Goal: Task Accomplishment & Management: Use online tool/utility

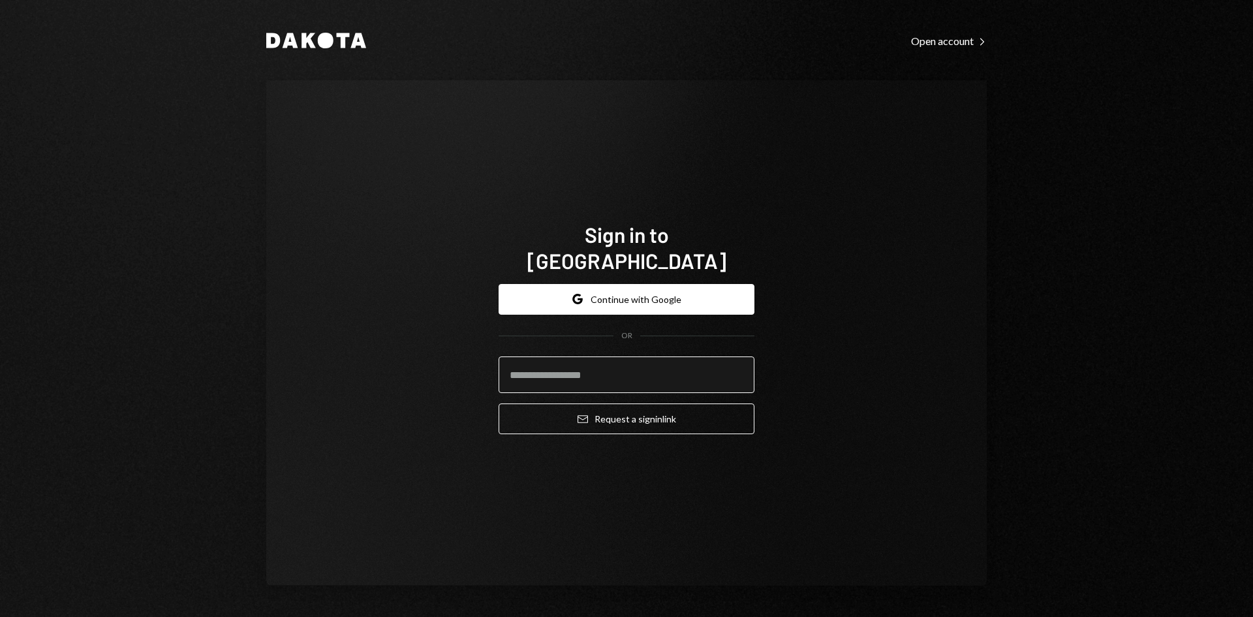
click at [597, 362] on input "email" at bounding box center [627, 374] width 256 height 37
click at [0, 616] on com-1password-button at bounding box center [0, 617] width 0 height 0
type input "**********"
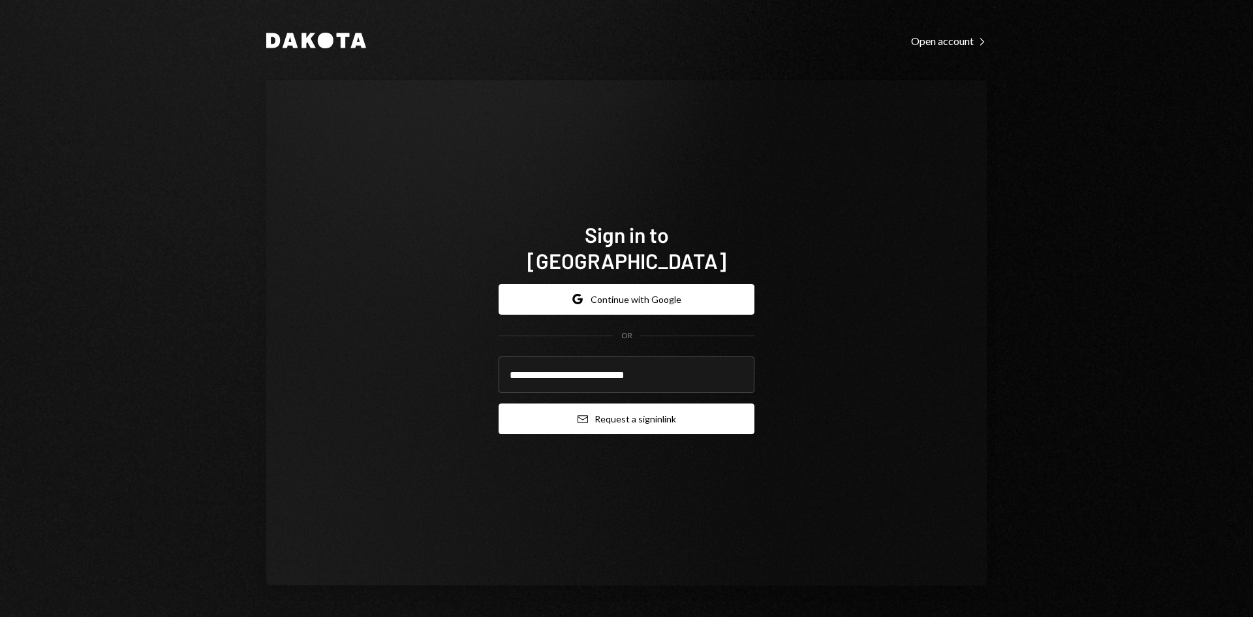
click at [651, 411] on button "Email Request a sign in link" at bounding box center [627, 418] width 256 height 31
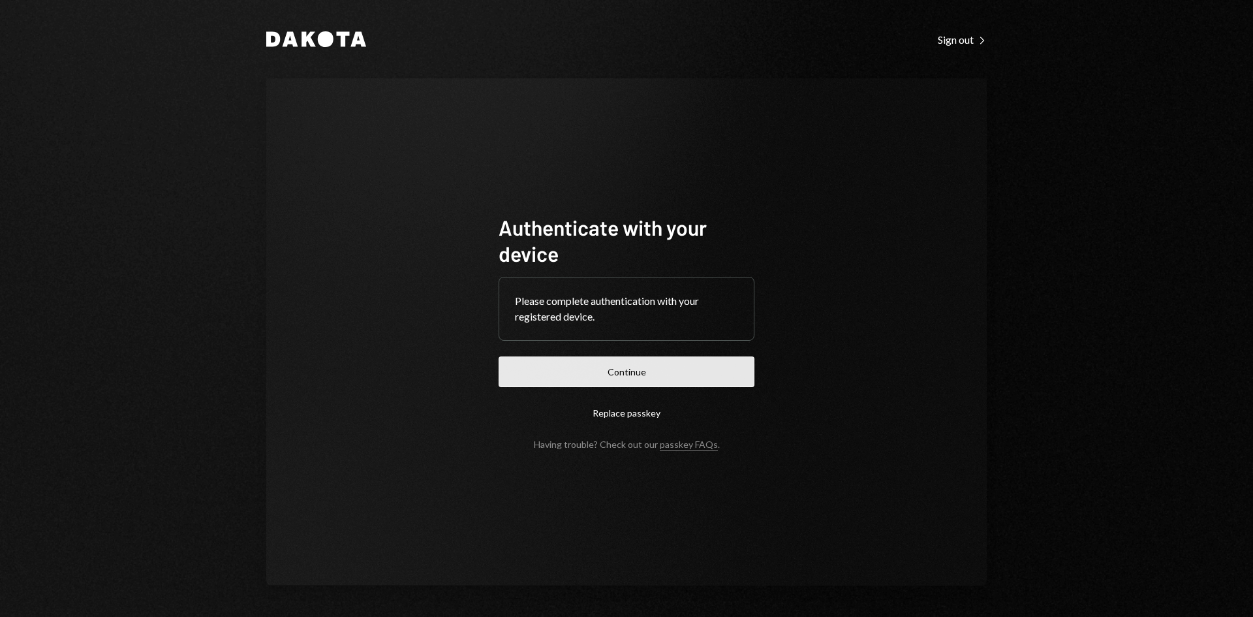
click at [634, 371] on button "Continue" at bounding box center [627, 371] width 256 height 31
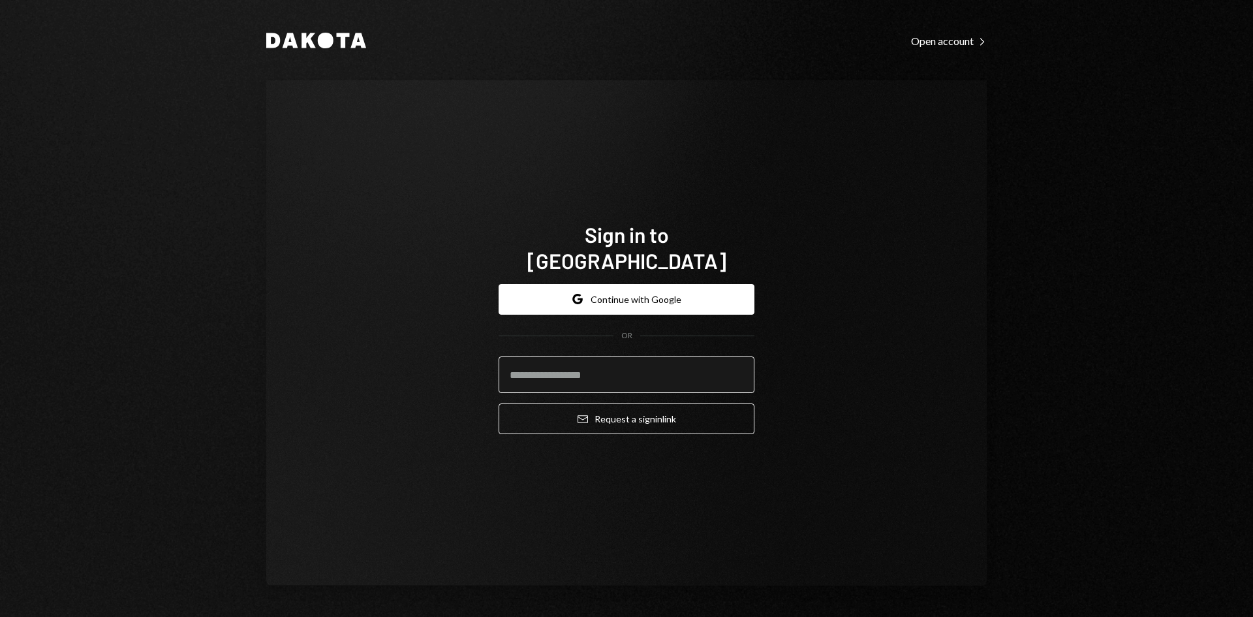
click at [572, 356] on input "email" at bounding box center [627, 374] width 256 height 37
click at [0, 616] on com-1password-button at bounding box center [0, 617] width 0 height 0
click at [606, 366] on input "email" at bounding box center [627, 374] width 256 height 37
type input "**********"
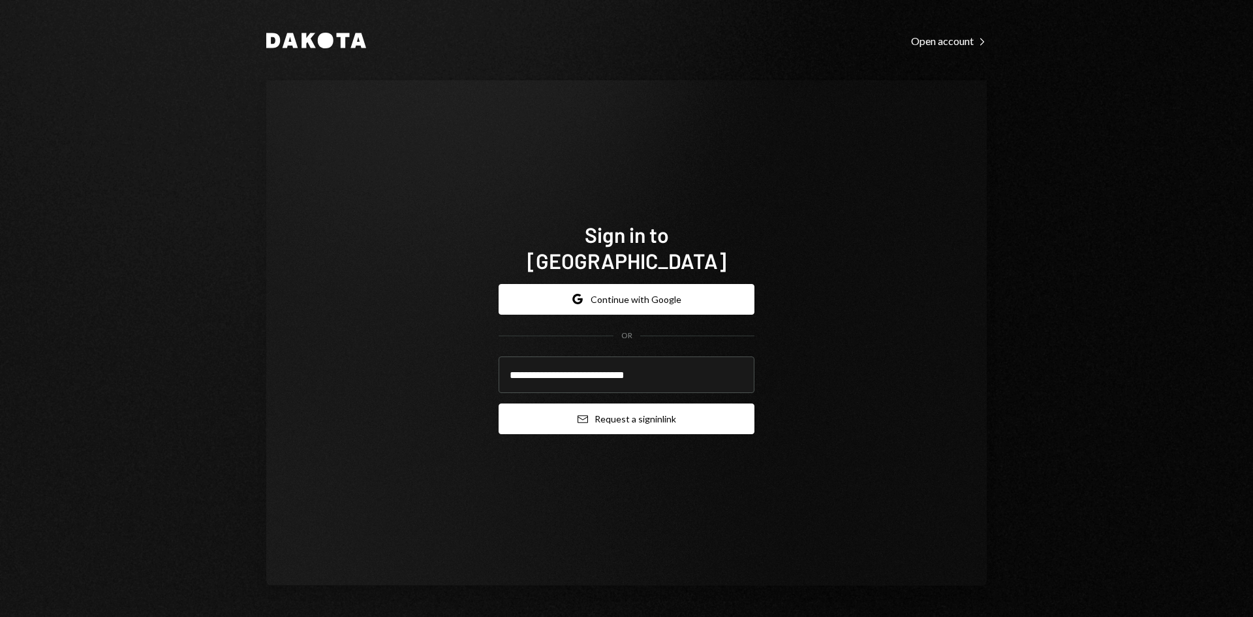
click at [635, 409] on button "Email Request a sign in link" at bounding box center [627, 418] width 256 height 31
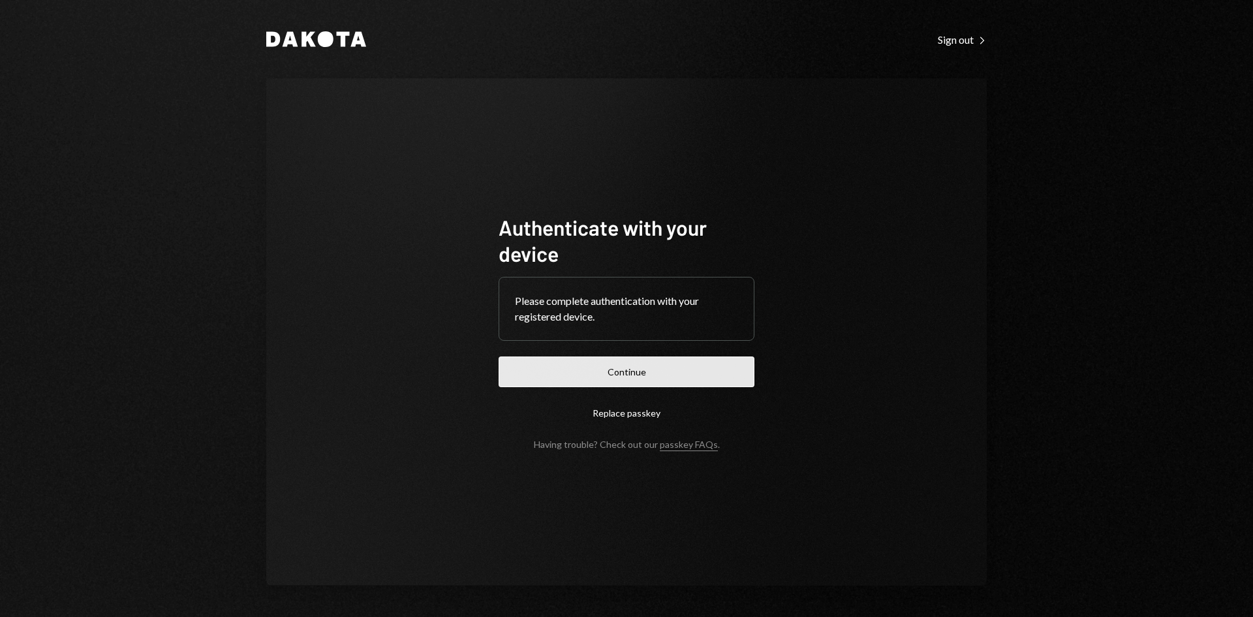
click at [746, 366] on button "Continue" at bounding box center [627, 371] width 256 height 31
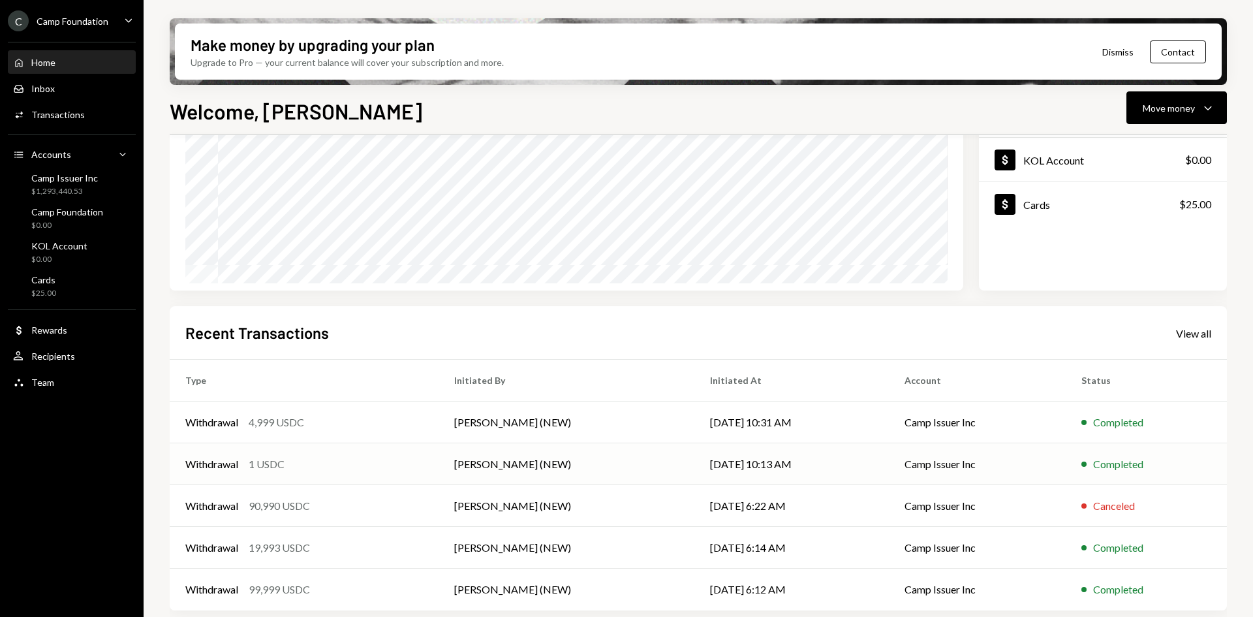
scroll to position [170, 0]
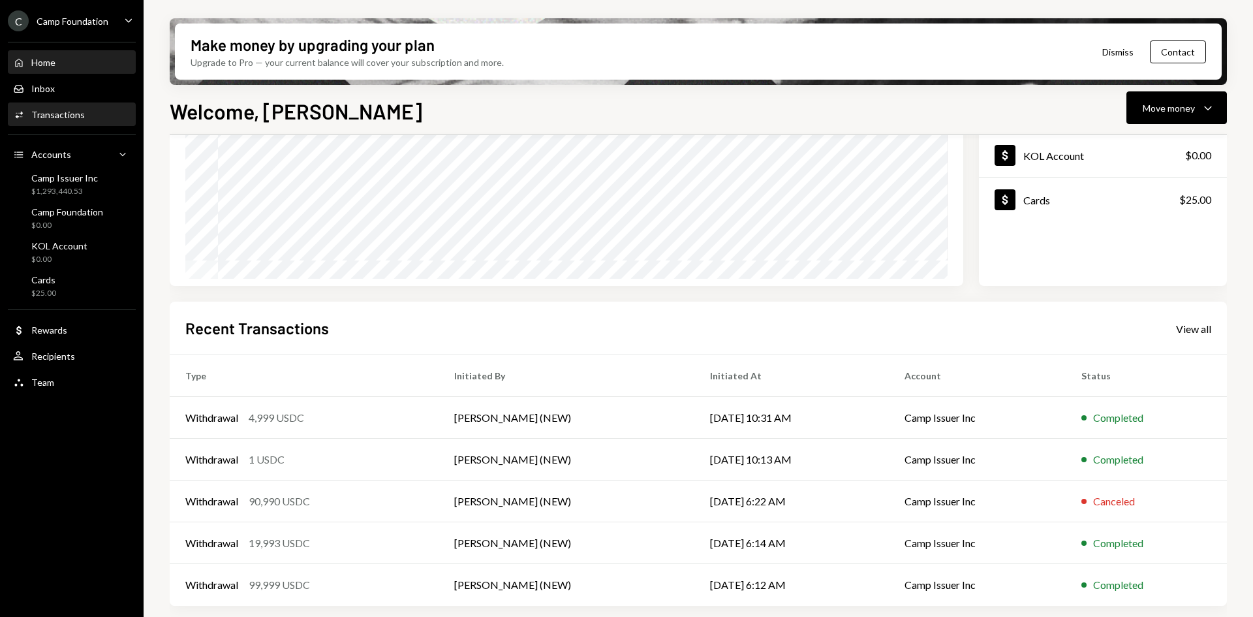
click at [80, 114] on div "Transactions" at bounding box center [58, 114] width 54 height 11
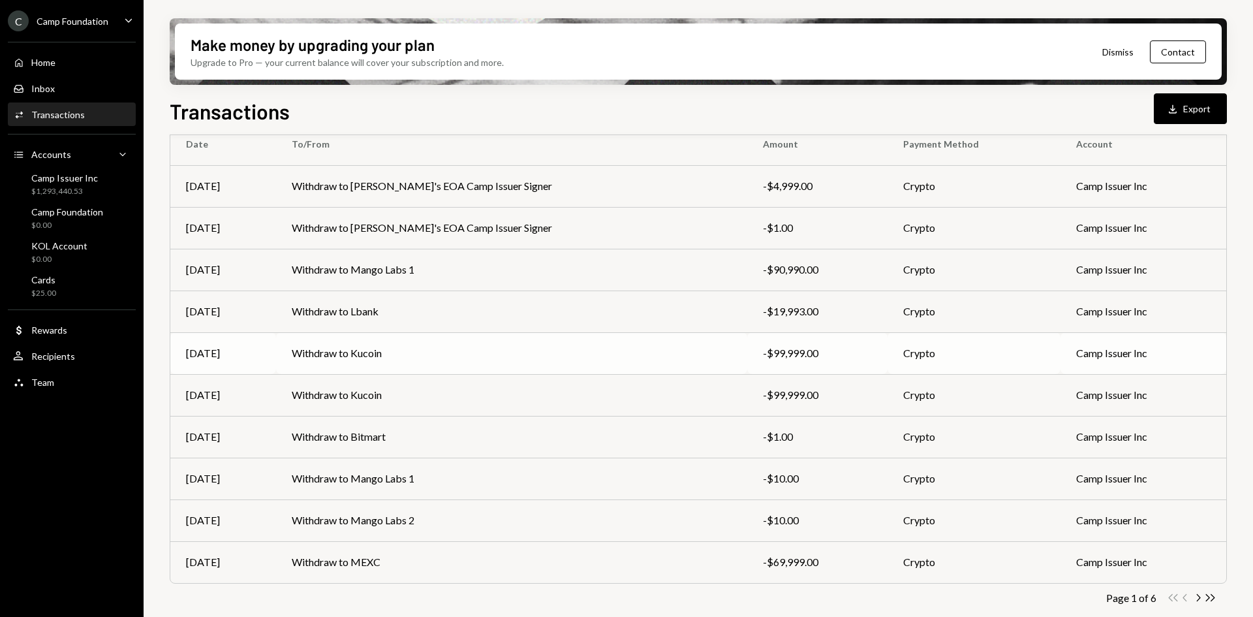
scroll to position [127, 0]
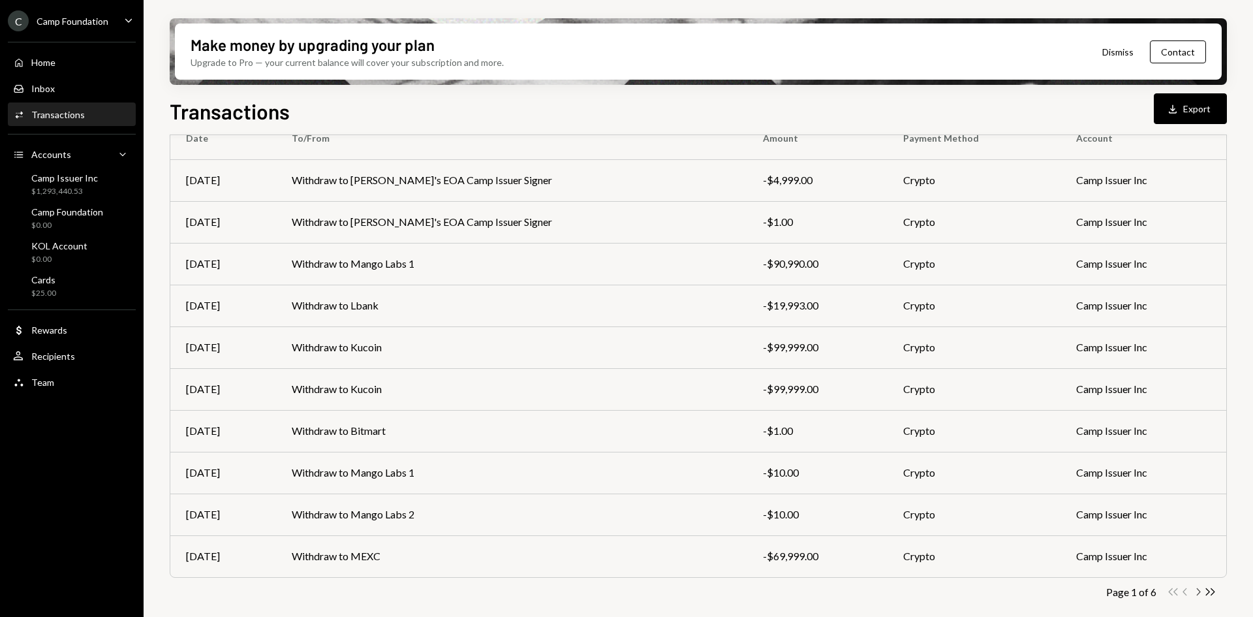
click at [1198, 589] on icon "button" at bounding box center [1199, 591] width 4 height 7
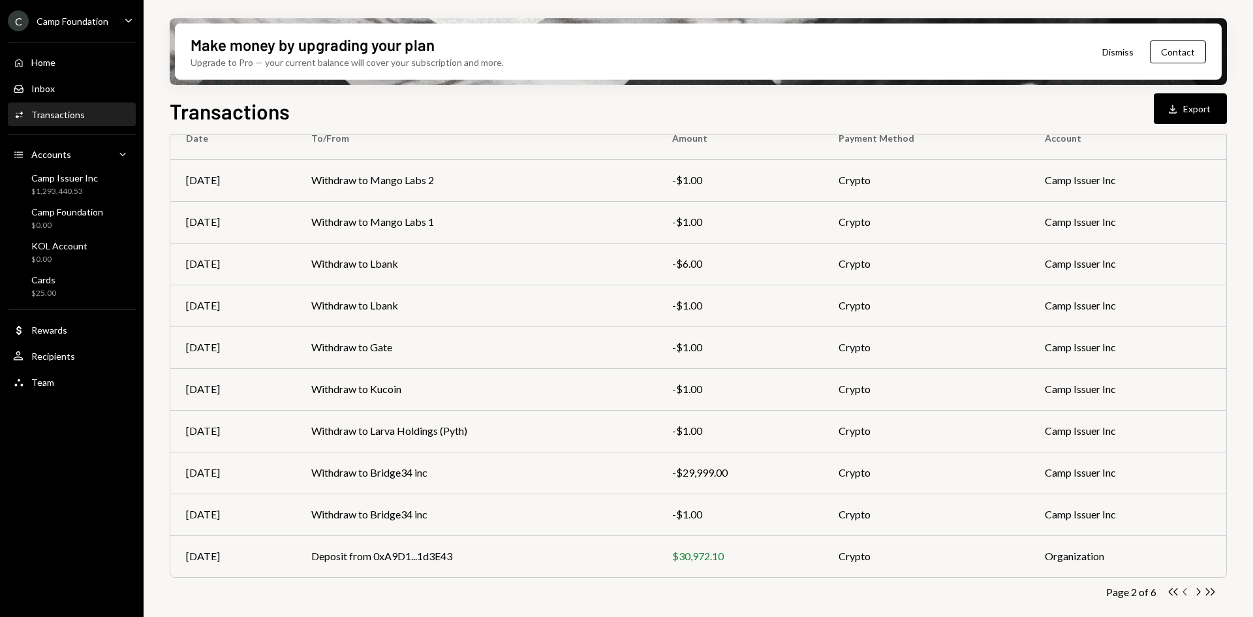
click at [1189, 593] on icon "Chevron Left" at bounding box center [1185, 591] width 12 height 12
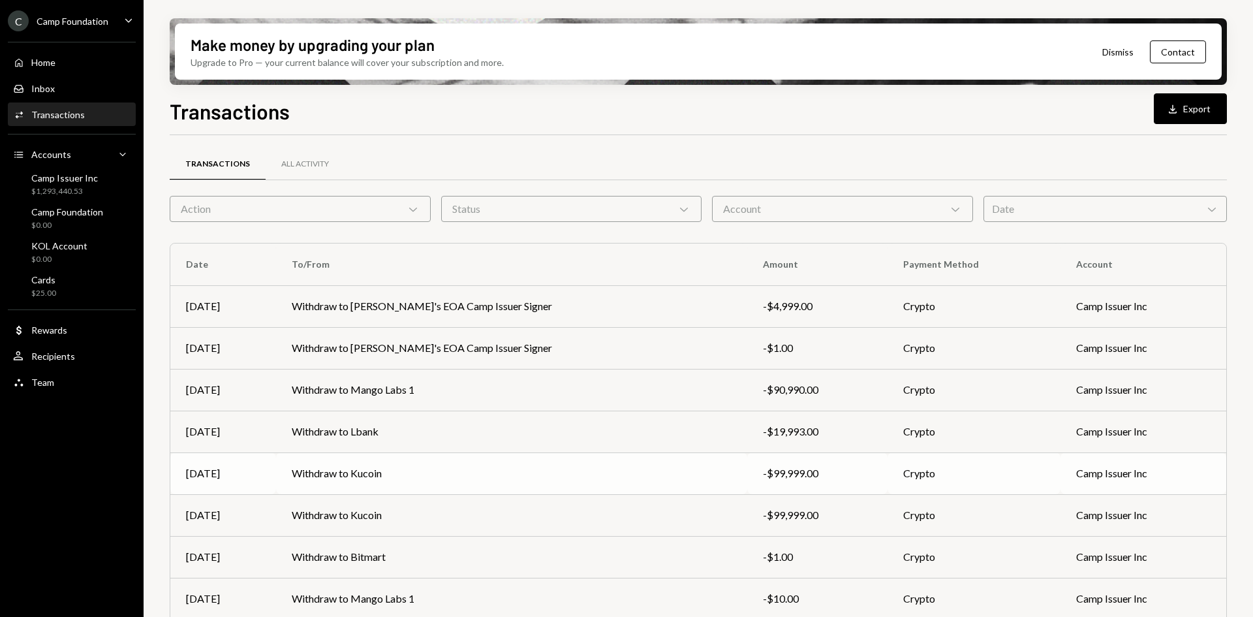
scroll to position [0, 0]
click at [81, 191] on div "$1,293,440.53" at bounding box center [64, 191] width 67 height 11
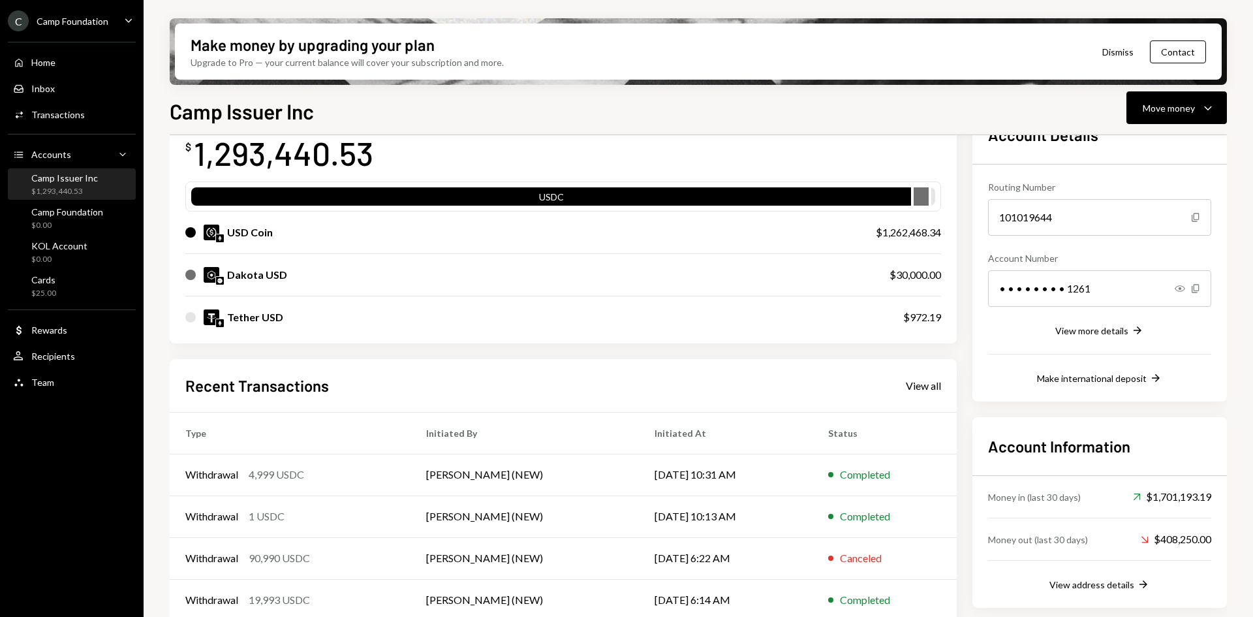
scroll to position [148, 0]
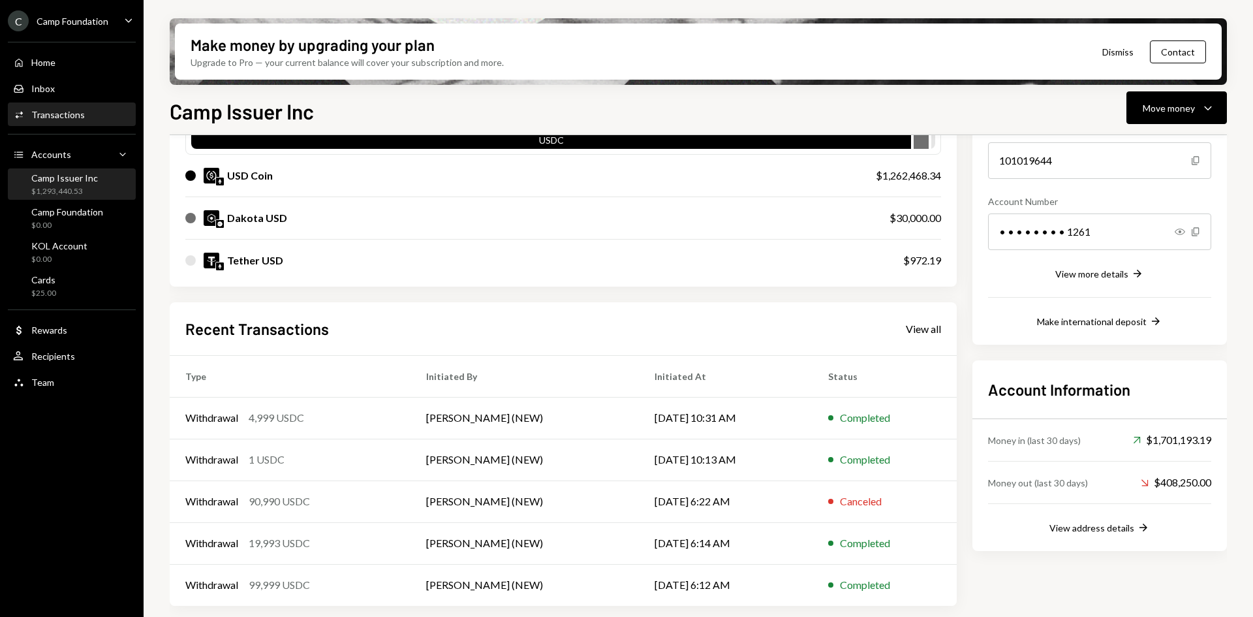
click at [77, 111] on div "Transactions" at bounding box center [58, 114] width 54 height 11
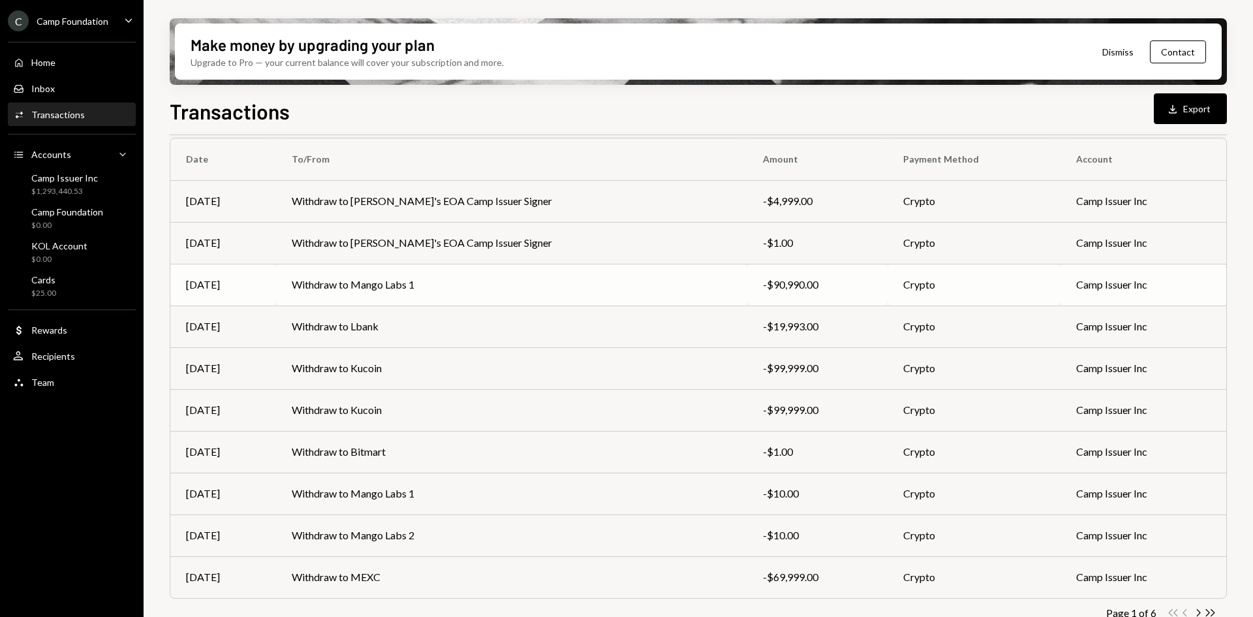
scroll to position [127, 0]
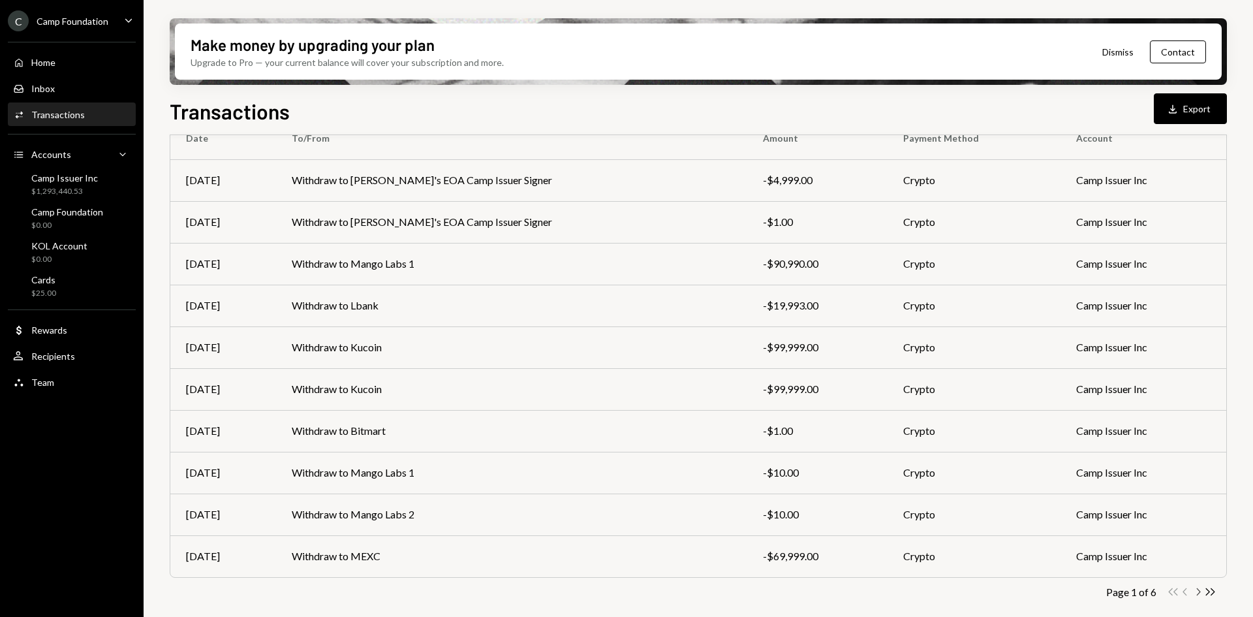
click at [1199, 590] on icon "button" at bounding box center [1199, 591] width 4 height 7
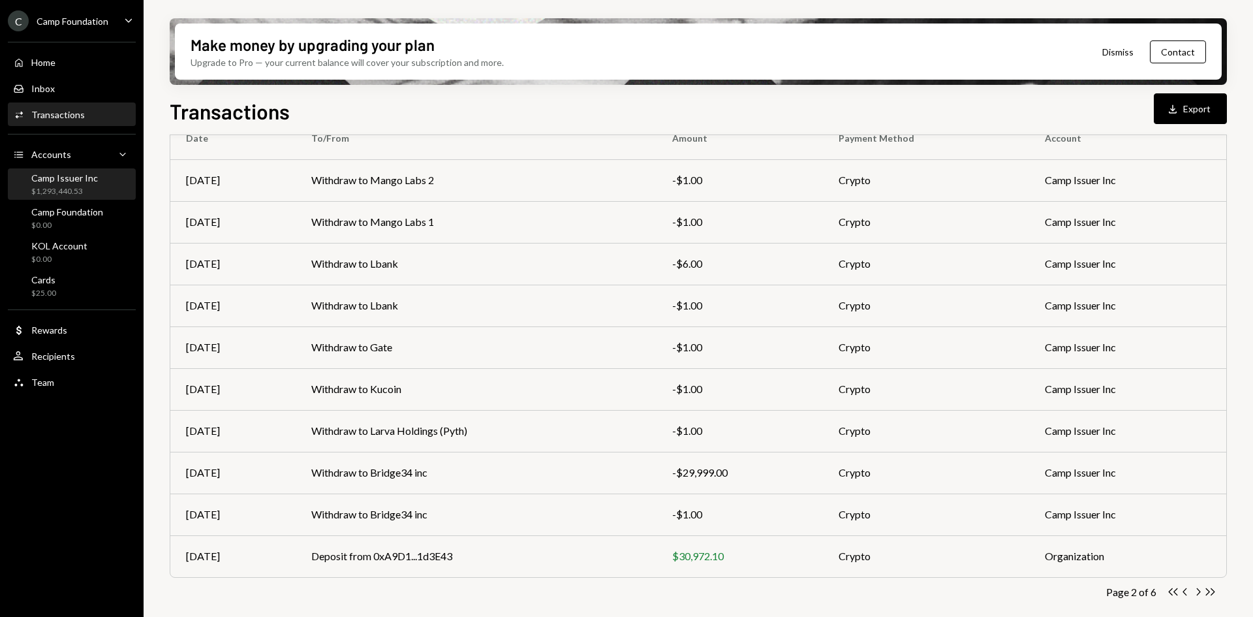
click at [51, 187] on div "$1,293,440.53" at bounding box center [64, 191] width 67 height 11
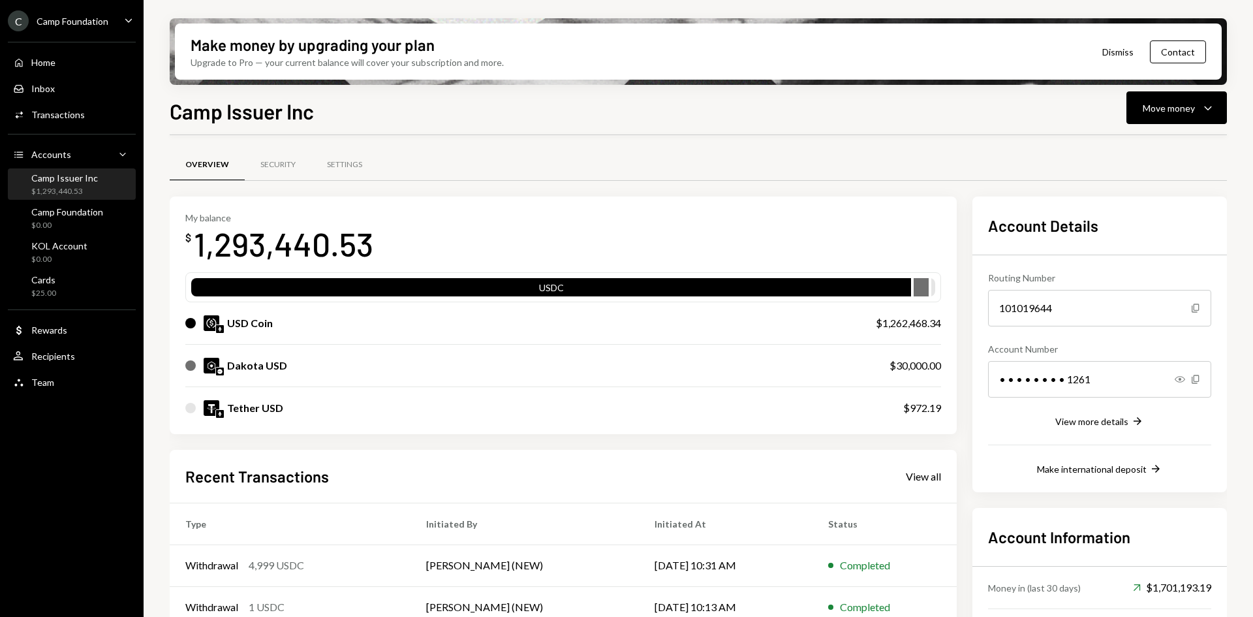
scroll to position [65, 0]
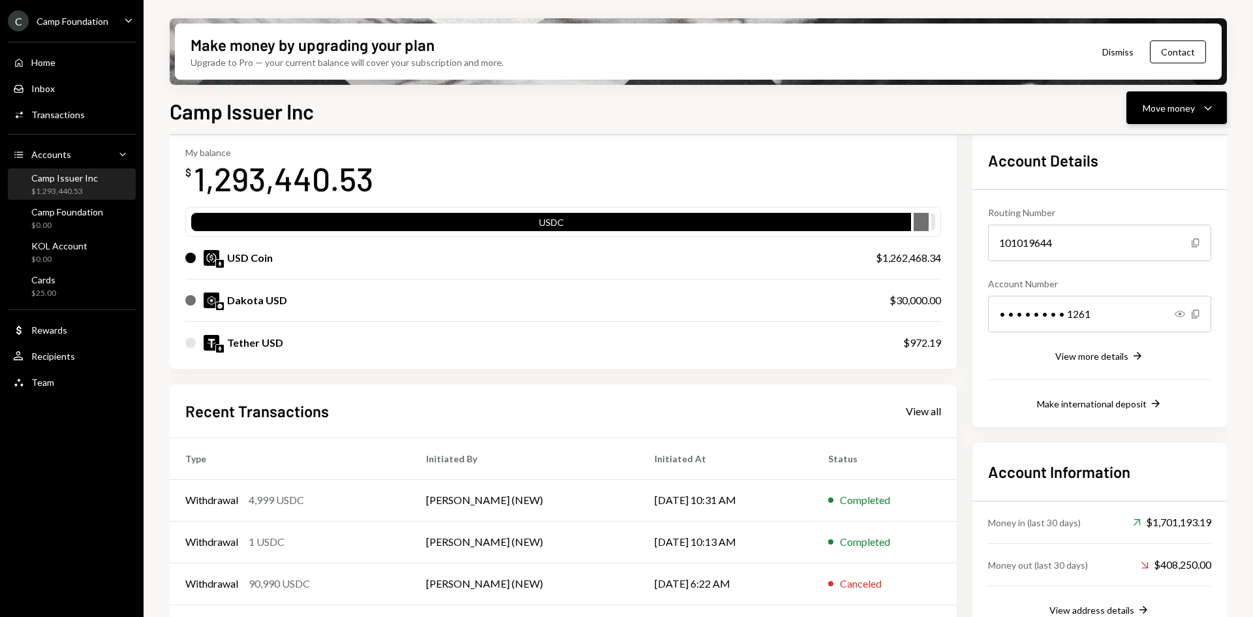
click at [1170, 102] on div "Move money" at bounding box center [1169, 108] width 52 height 14
click at [1147, 152] on div "Send" at bounding box center [1166, 147] width 95 height 14
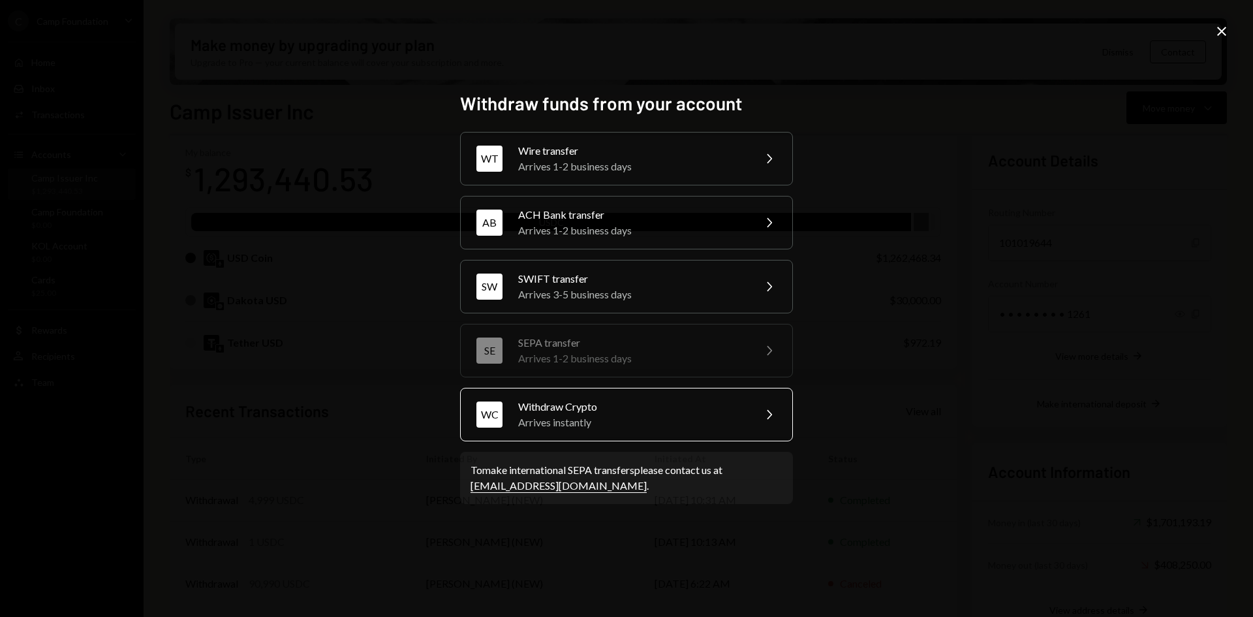
click at [658, 408] on div "Withdraw Crypto" at bounding box center [631, 407] width 227 height 16
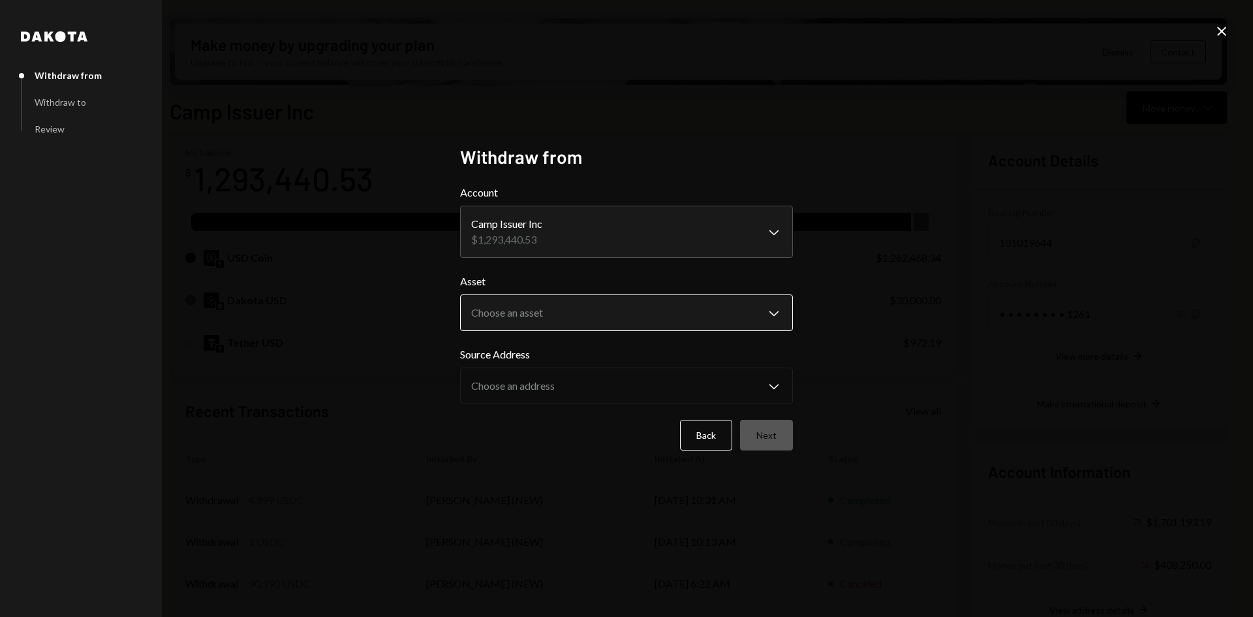
click at [640, 304] on body "C Camp Foundation Caret Down Home Home Inbox Inbox Activities Transactions Acco…" at bounding box center [626, 308] width 1253 height 617
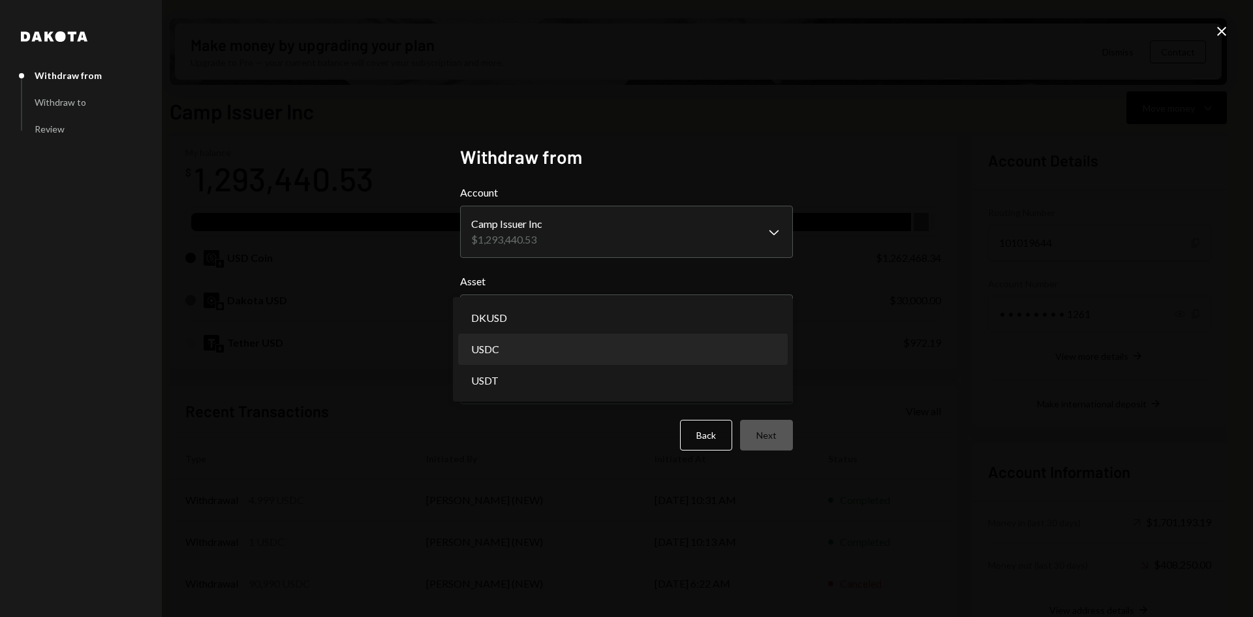
select select "****"
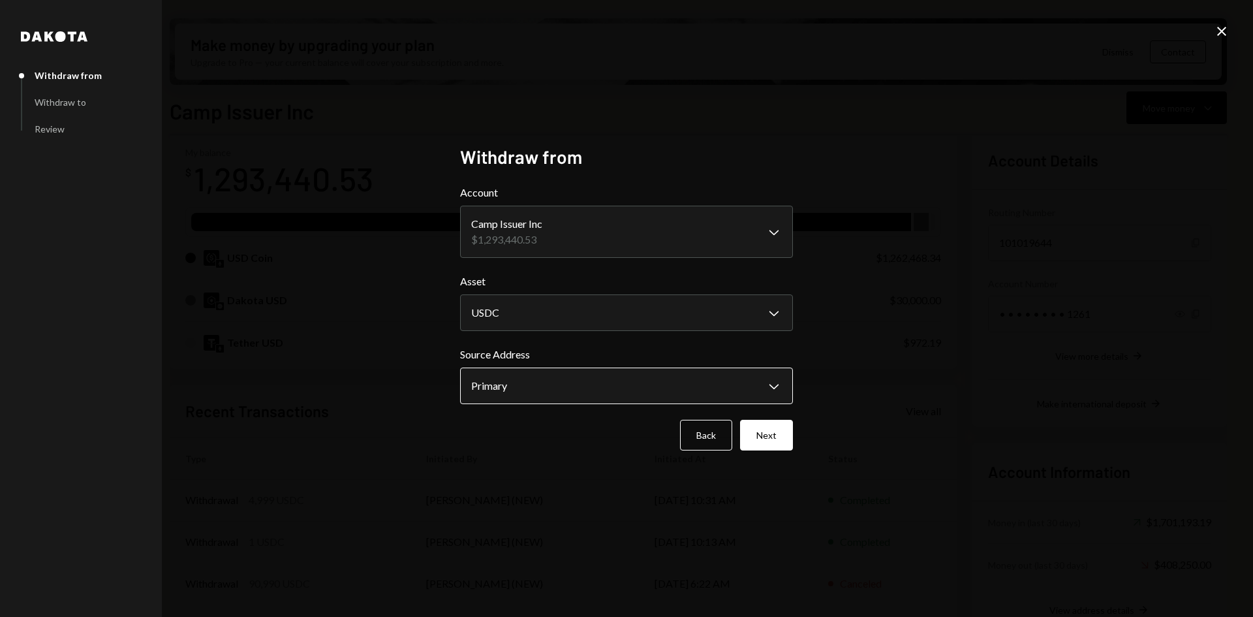
click at [632, 385] on body "C Camp Foundation Caret Down Home Home Inbox Inbox Activities Transactions Acco…" at bounding box center [626, 308] width 1253 height 617
click at [774, 437] on button "Next" at bounding box center [766, 435] width 53 height 31
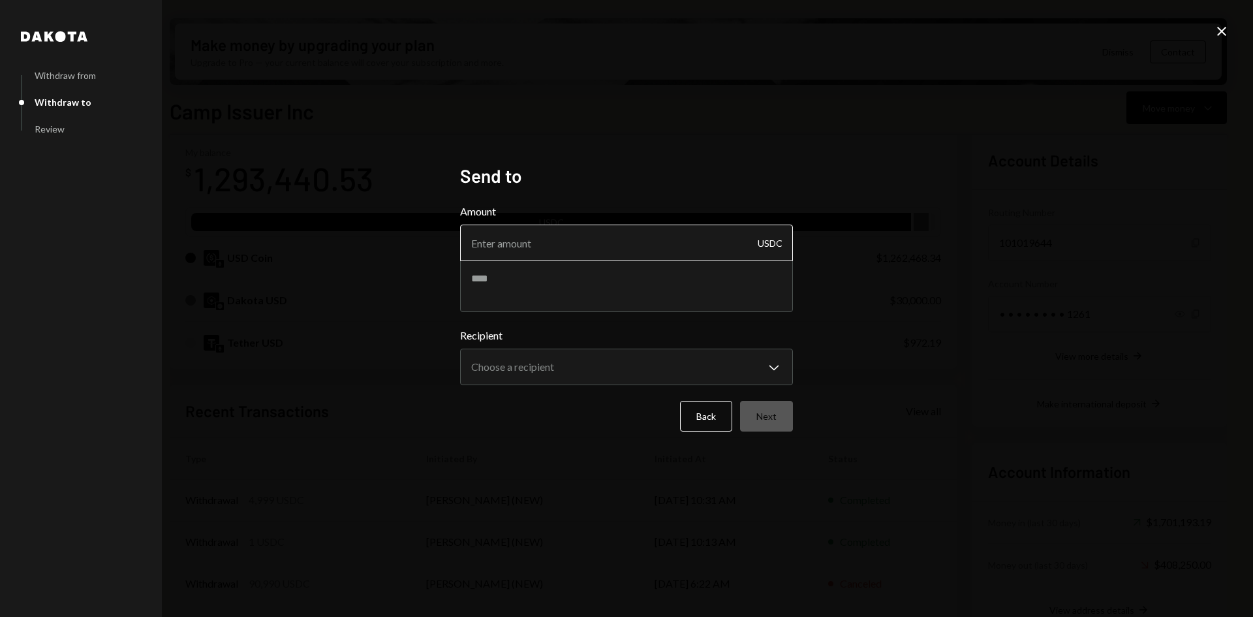
click at [570, 248] on input "Amount" at bounding box center [626, 243] width 333 height 37
type input "99999"
click at [574, 284] on textarea at bounding box center [626, 286] width 333 height 52
click at [608, 283] on textarea "**********" at bounding box center [626, 286] width 333 height 52
click at [555, 277] on textarea "**********" at bounding box center [626, 286] width 333 height 52
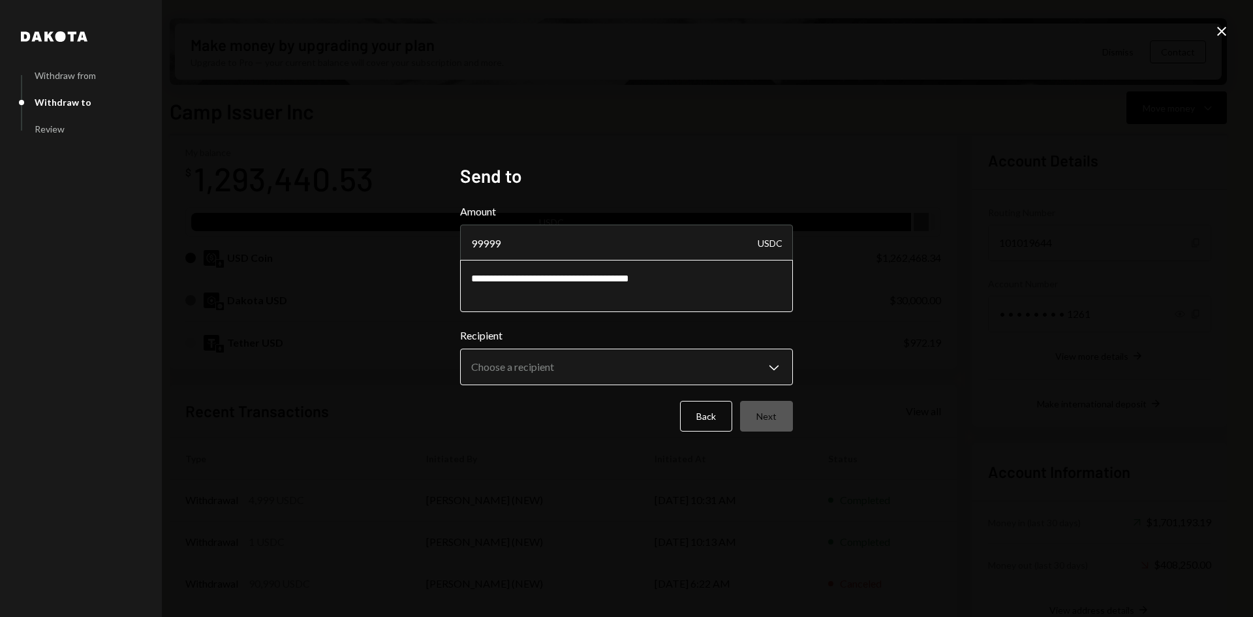
type textarea "**********"
click at [638, 372] on body "C Camp Foundation Caret Down Home Home Inbox Inbox Activities Transactions Acco…" at bounding box center [626, 308] width 1253 height 617
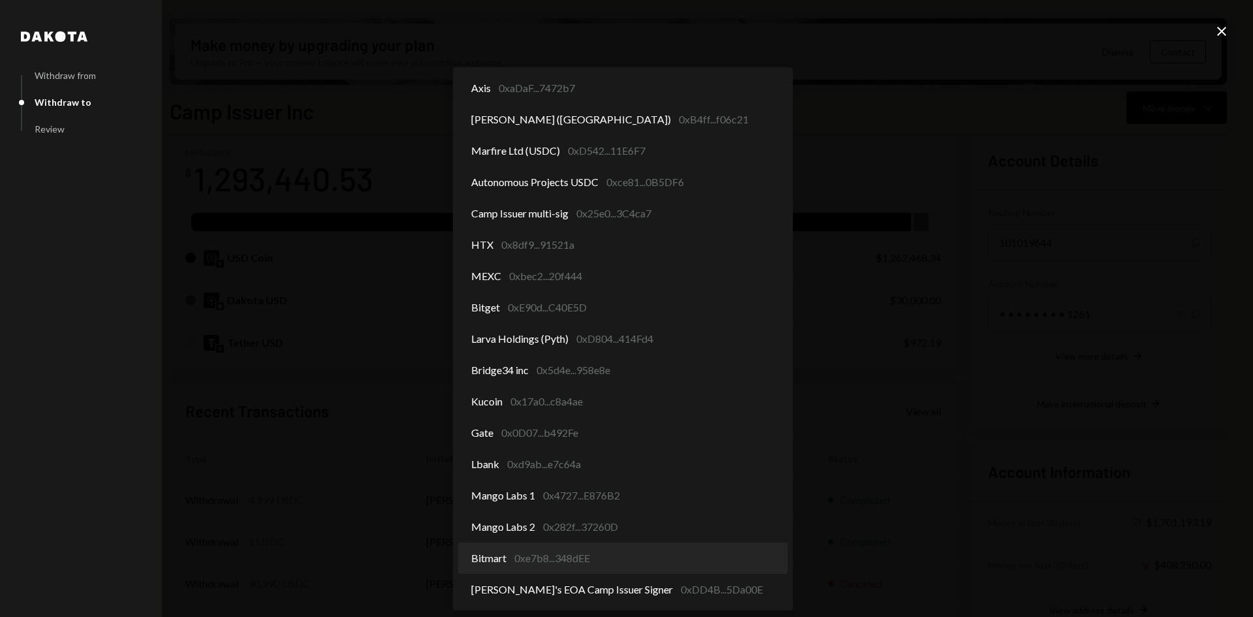
scroll to position [0, 0]
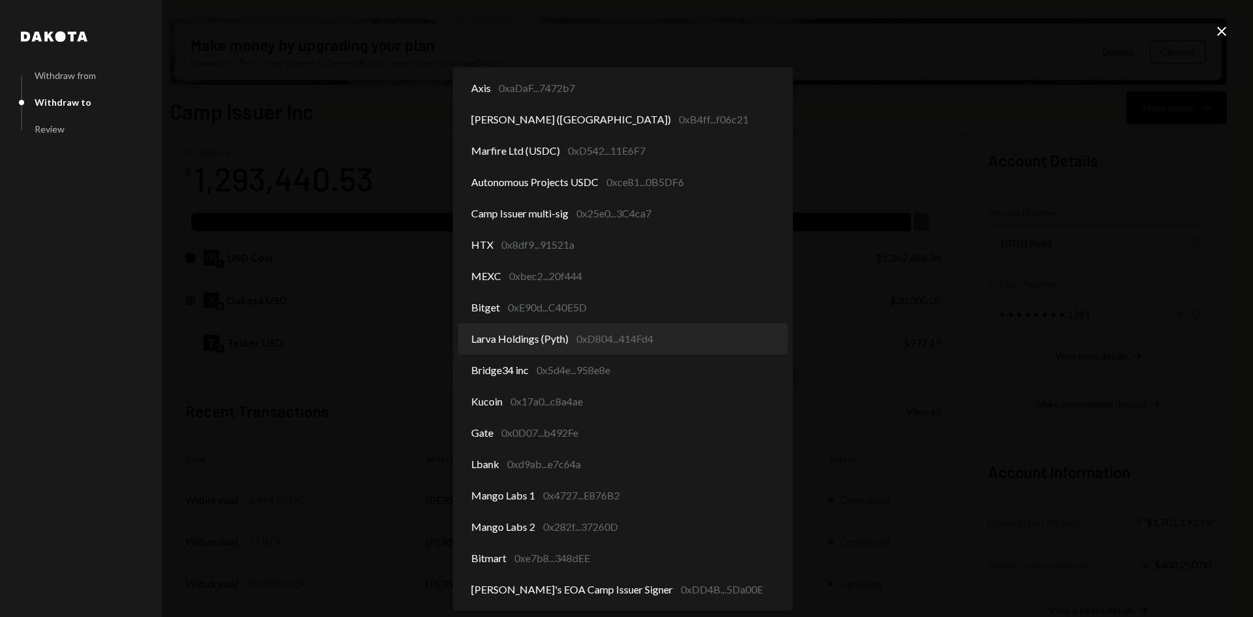
select select "**********"
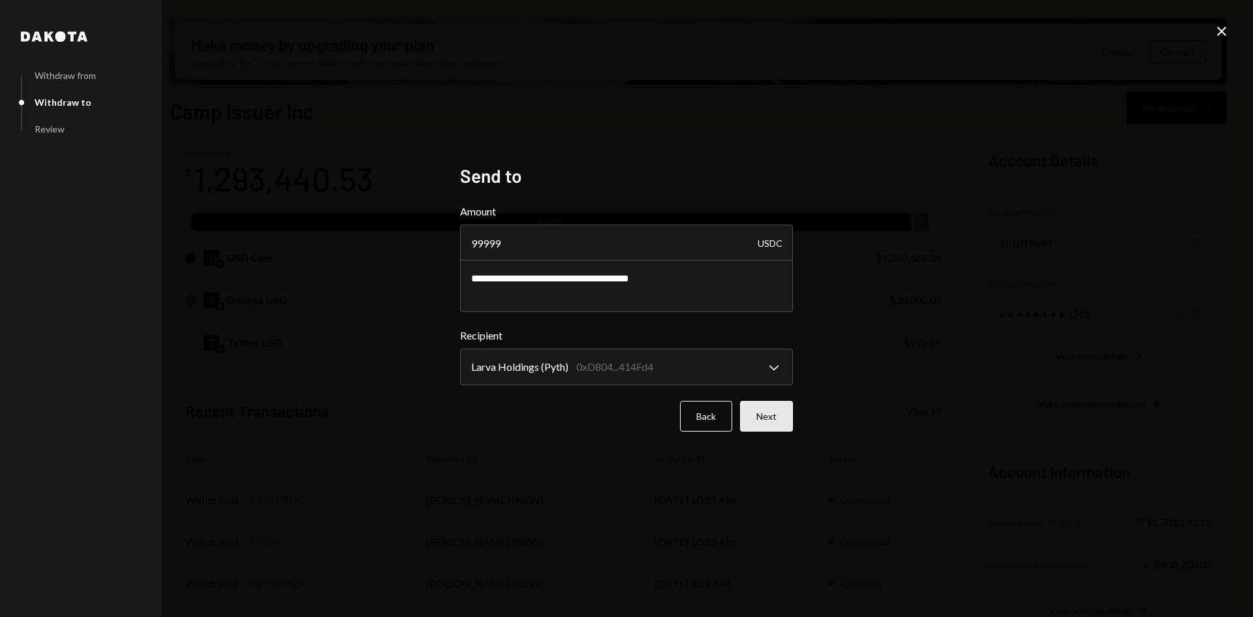
click at [770, 406] on button "Next" at bounding box center [766, 416] width 53 height 31
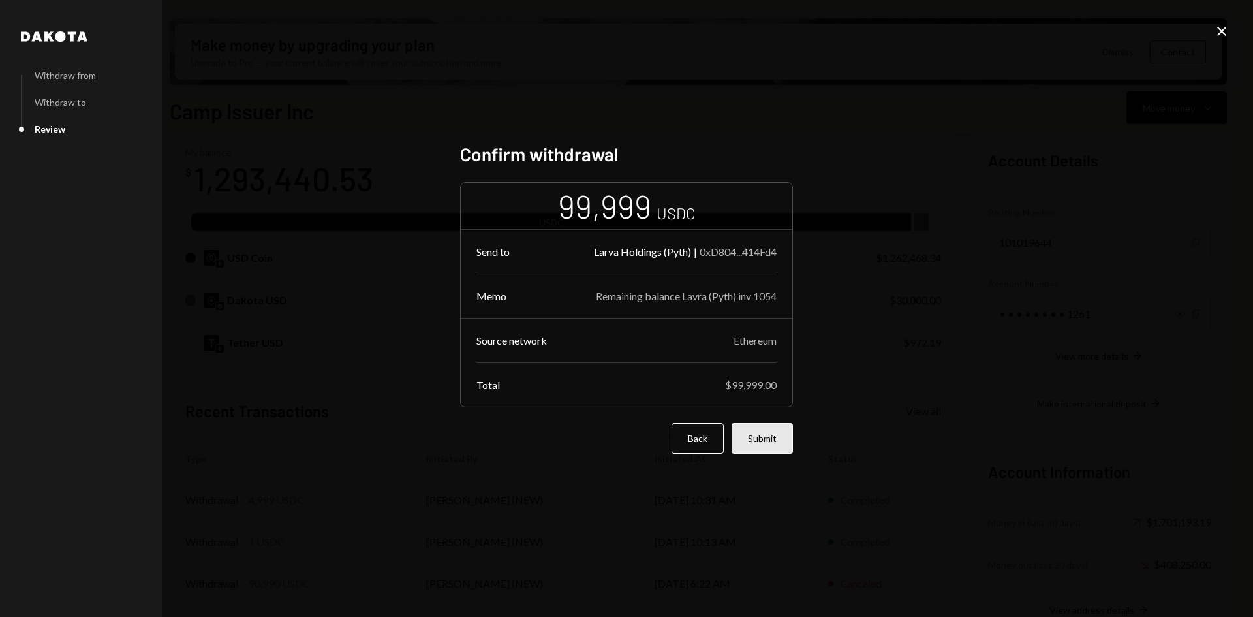
click at [772, 437] on button "Submit" at bounding box center [762, 438] width 61 height 31
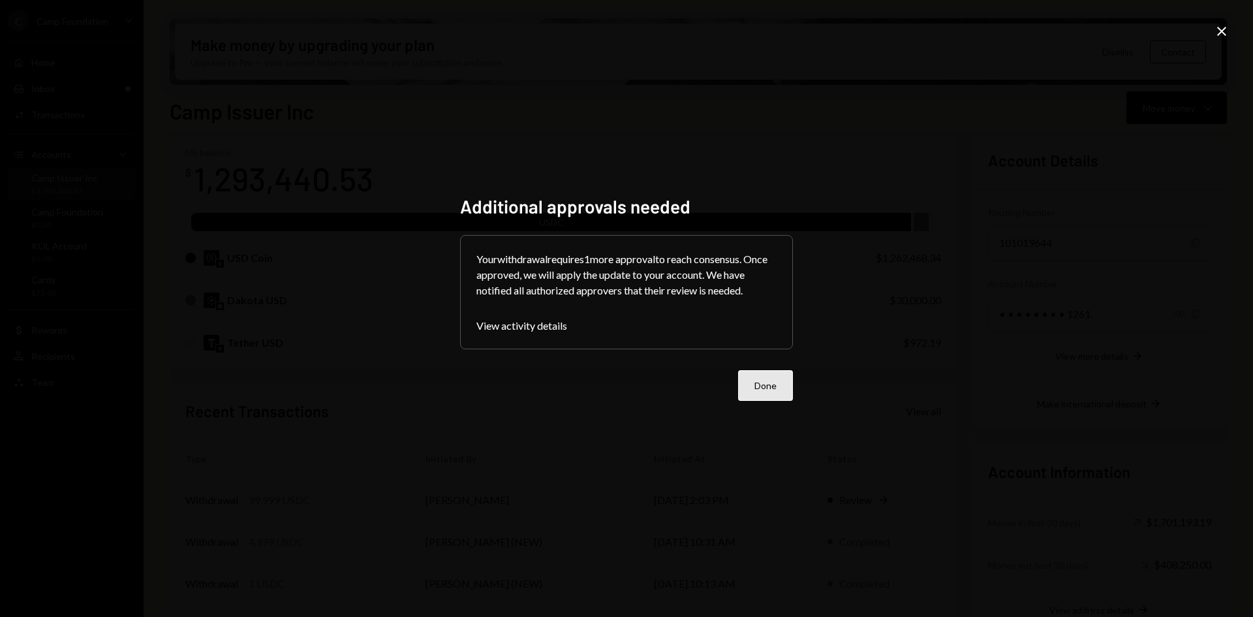
click at [754, 389] on button "Done" at bounding box center [765, 385] width 55 height 31
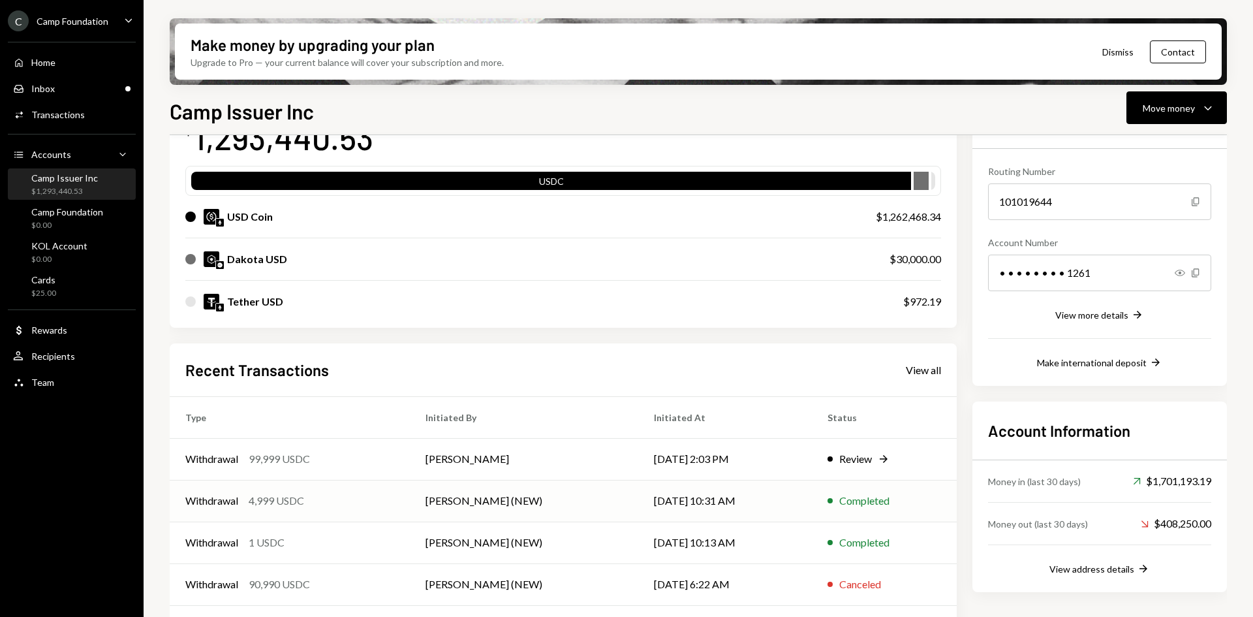
scroll to position [148, 0]
